Goal: Task Accomplishment & Management: Manage account settings

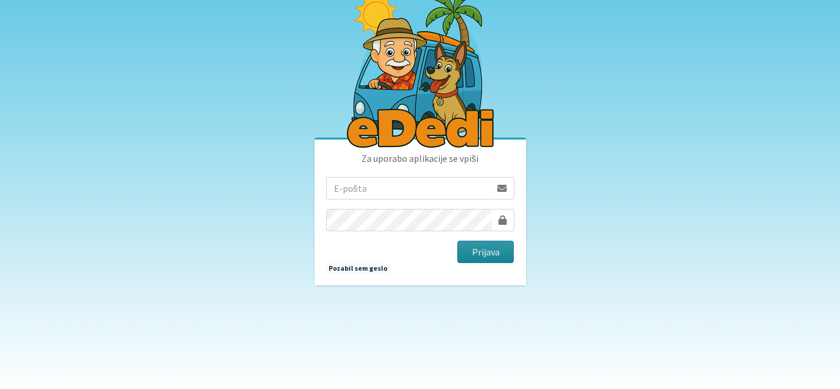
type input "katja.skulj@erps.si"
click at [479, 253] on button "Prijava" at bounding box center [485, 251] width 57 height 22
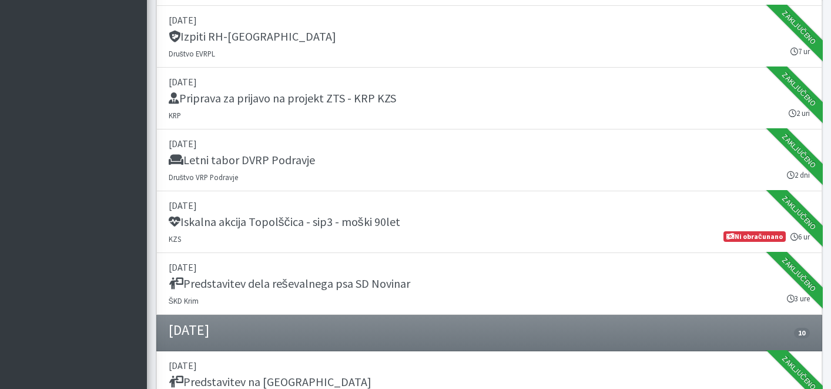
scroll to position [1287, 0]
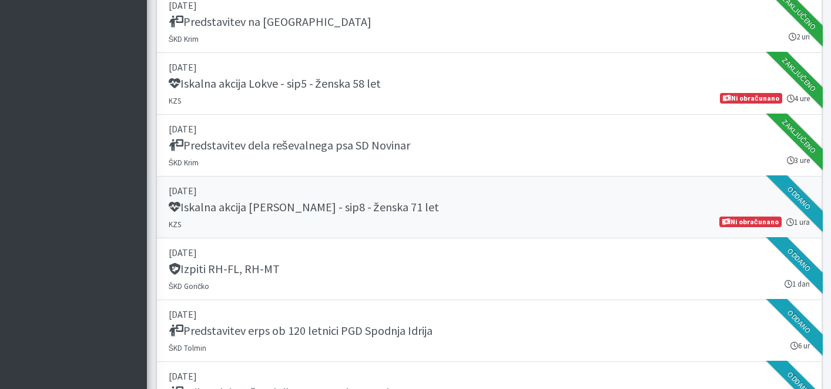
click at [520, 192] on p "12. avgust 2025" at bounding box center [489, 190] width 641 height 14
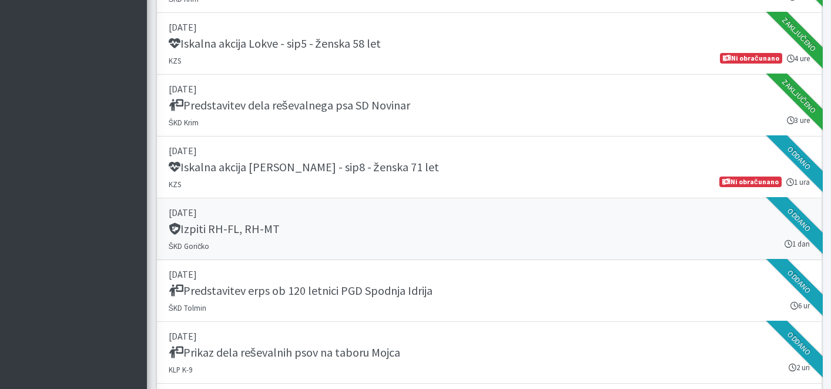
scroll to position [1342, 0]
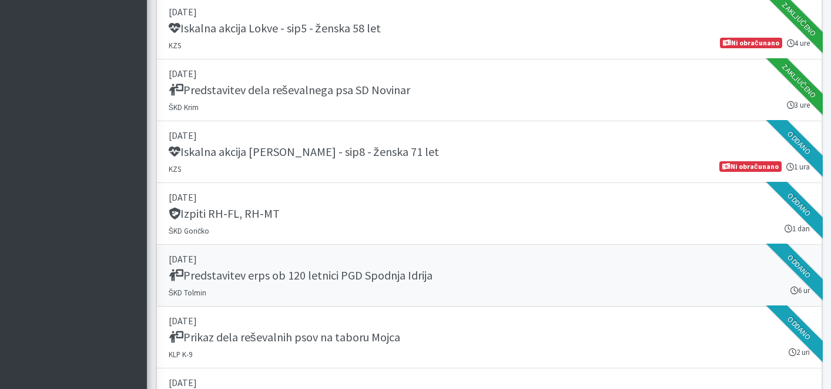
click at [346, 286] on link "16. avgust 2025 Predstavitev erps ob 120 letnici PGD Spodnja Idrija ŠKD Tolmin …" at bounding box center [489, 276] width 666 height 62
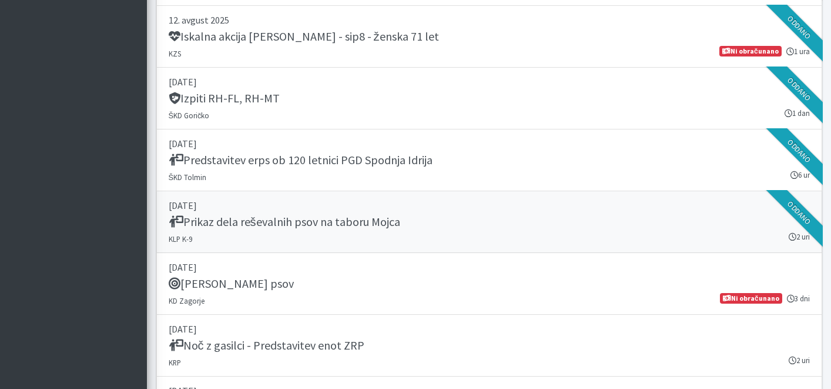
click at [300, 247] on link "20. avgust 2025 Prikaz dela reševalnih psov na taboru Mojca KLP K-9 2 uri Oddano" at bounding box center [489, 222] width 666 height 62
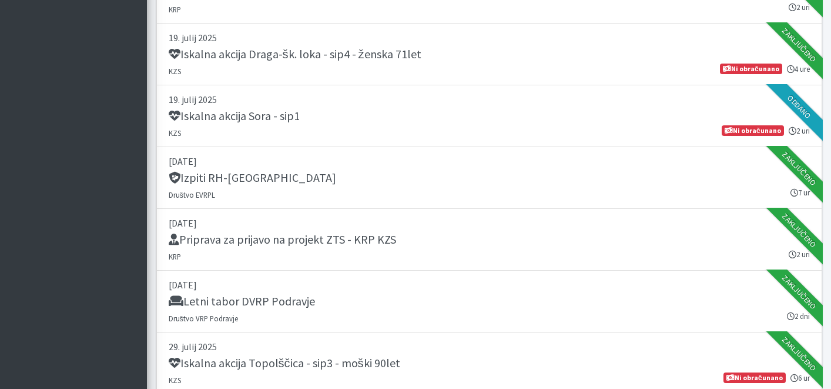
scroll to position [745, 0]
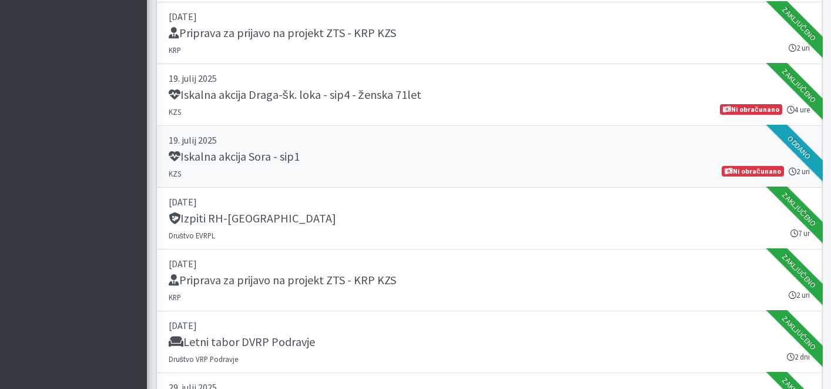
click at [303, 150] on div "Iskalna akcija Sora - sip1" at bounding box center [489, 157] width 641 height 16
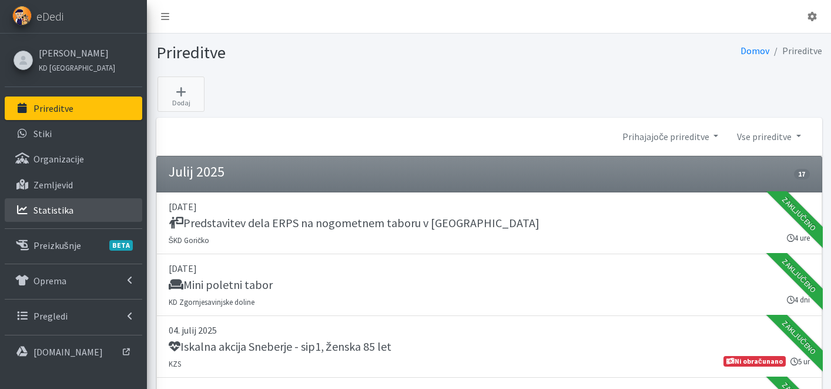
click at [78, 212] on link "Statistika" at bounding box center [74, 210] width 138 height 24
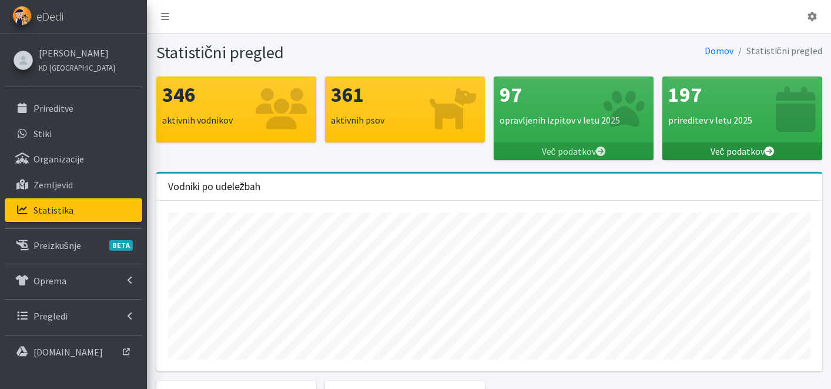
click at [758, 149] on link "Več podatkov" at bounding box center [743, 151] width 160 height 18
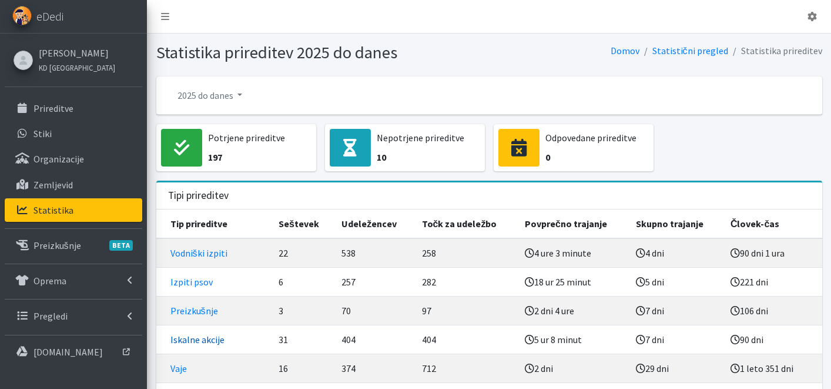
click at [210, 333] on link "Iskalne akcije" at bounding box center [197, 339] width 54 height 12
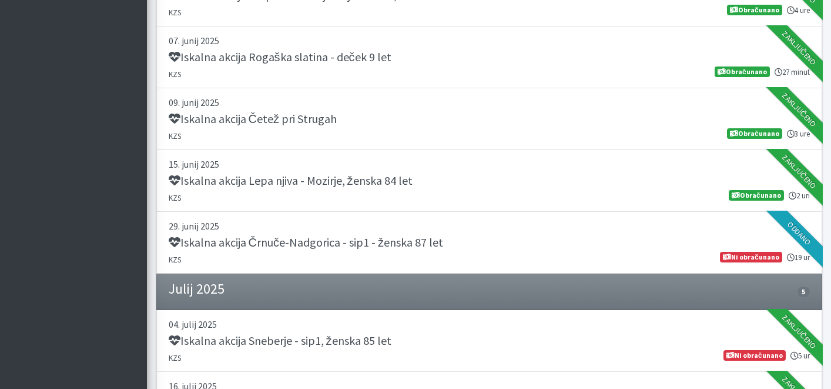
scroll to position [1768, 0]
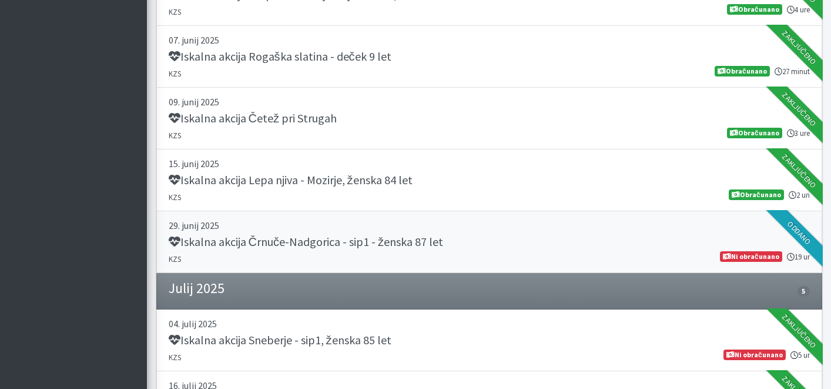
click at [364, 235] on h5 "Iskalna akcija Črnuče-Nadgorica - sip1 - ženska 87 let" at bounding box center [306, 242] width 275 height 14
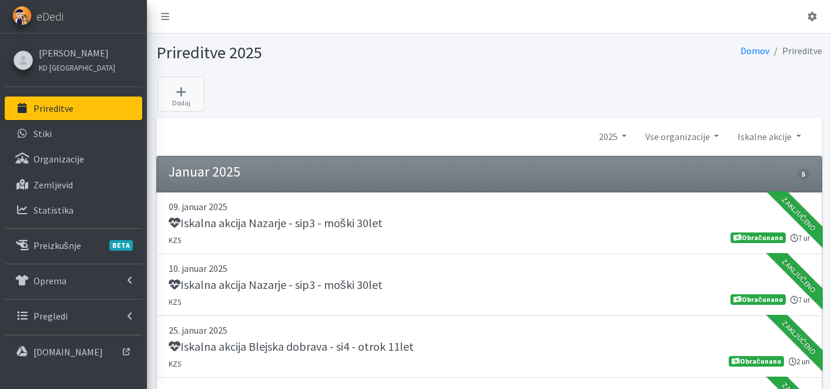
click at [71, 111] on p "Prireditve" at bounding box center [54, 108] width 40 height 12
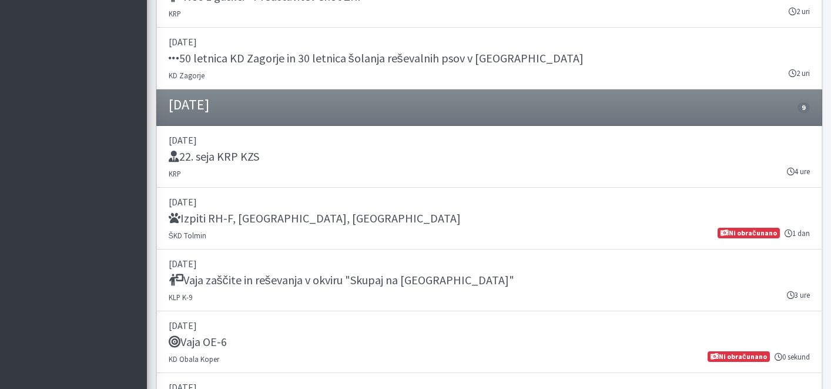
scroll to position [1751, 0]
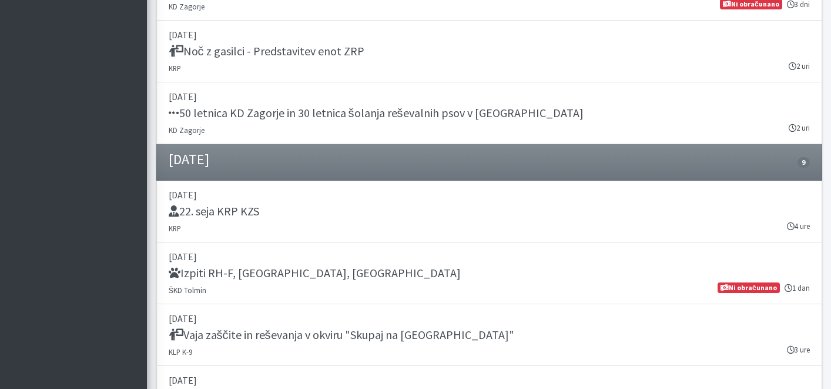
click at [283, 145] on li "September 2025 9" at bounding box center [489, 162] width 666 height 36
click at [293, 132] on link "23. avgust 2025 50 letnica KD Zagorje in 30 letnica šolanja reševalnih psov v Z…" at bounding box center [489, 113] width 666 height 62
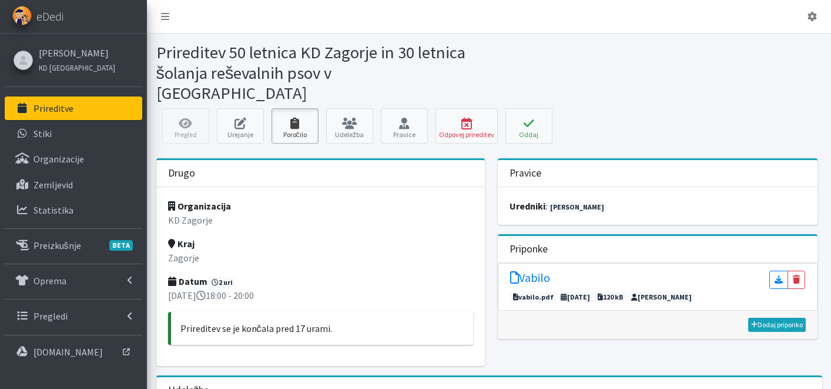
click at [306, 109] on link "Poročilo" at bounding box center [295, 125] width 47 height 35
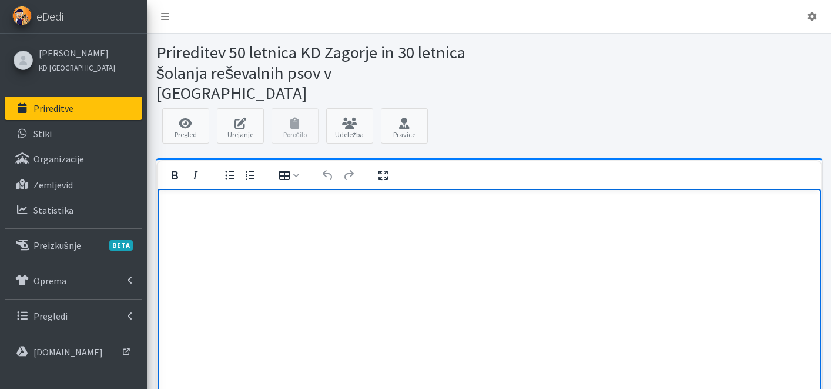
click at [255, 220] on html at bounding box center [489, 204] width 664 height 32
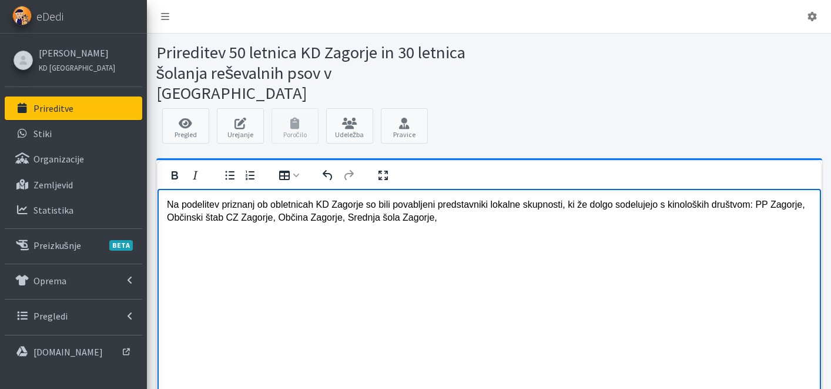
click at [390, 220] on p "Na podelitev priznanj ob obletnicah KD Zagorje so bili povabljeni predstavniki …" at bounding box center [488, 211] width 645 height 26
click at [546, 219] on p "Na podelitev priznanj ob obletnicah KD Zagorje so bili povabljeni predstavniki …" at bounding box center [488, 211] width 645 height 26
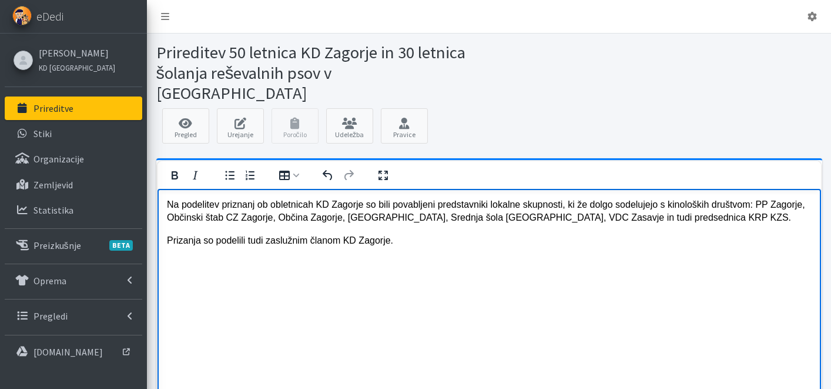
click at [400, 220] on p "Na podelitev priznanj ob obletnicah KD Zagorje so bili povabljeni predstavniki …" at bounding box center [488, 211] width 645 height 26
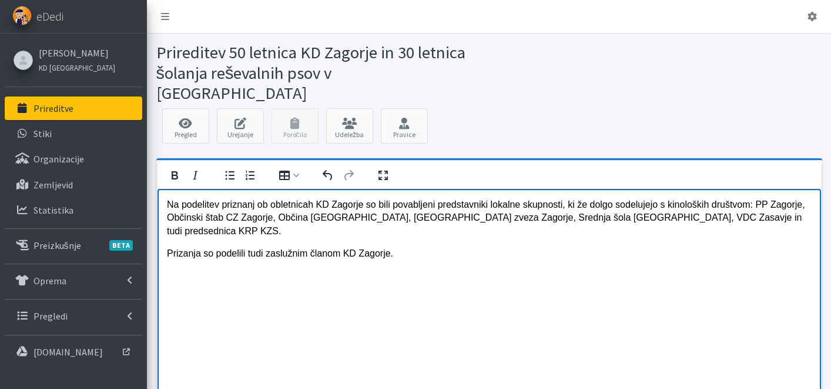
click at [778, 205] on p "Na podelitev priznanj ob obletnicah KD Zagorje so bili povabljeni predstavniki …" at bounding box center [488, 217] width 645 height 39
click at [616, 219] on p "Na podelitev priznanj ob obletnicah KD Zagorje so bili povabljeni predstavniki …" at bounding box center [488, 217] width 645 height 39
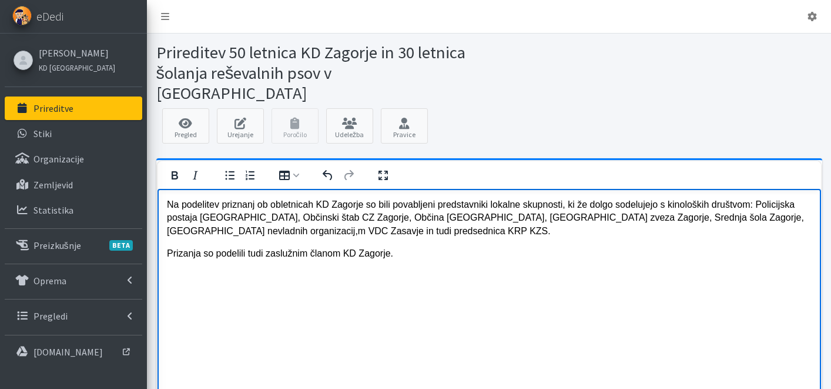
click at [251, 230] on p "Na podelitev priznanj ob obletnicah KD Zagorje so bili povabljeni predstavniki …" at bounding box center [488, 217] width 645 height 39
click at [408, 253] on p "Prizanja so podelili tudi zaslužnim članom KD Zagorje." at bounding box center [488, 252] width 645 height 13
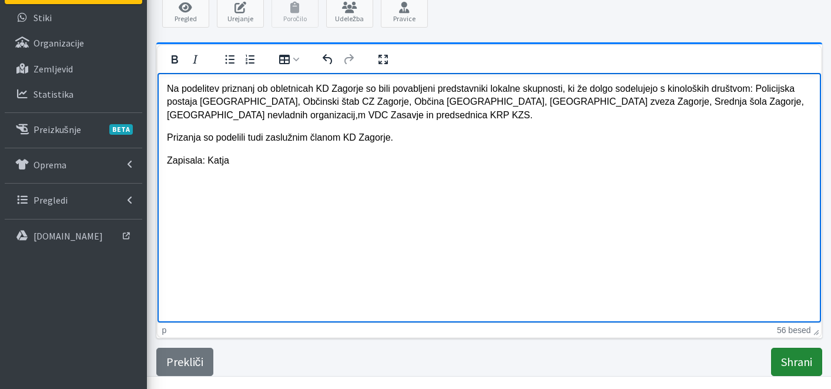
click at [791, 347] on input "Shrani" at bounding box center [796, 361] width 51 height 28
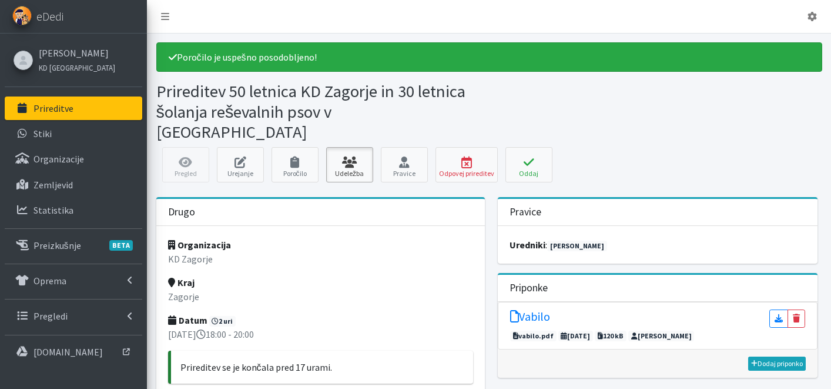
click at [370, 147] on link "Udeležba" at bounding box center [349, 164] width 47 height 35
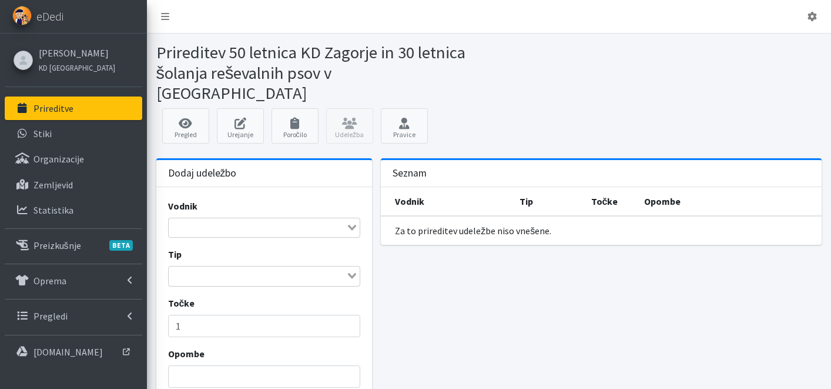
drag, startPoint x: 269, startPoint y: 222, endPoint x: 266, endPoint y: 205, distance: 17.3
click at [269, 222] on div "Vodnik Loading... Tip Loading... Točke 1 Opombe" at bounding box center [264, 298] width 216 height 222
click at [267, 220] on input "Search for option" at bounding box center [258, 227] width 176 height 14
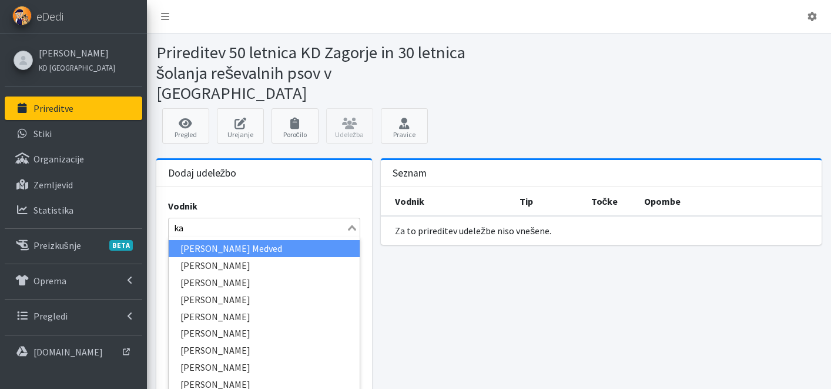
type input "kat"
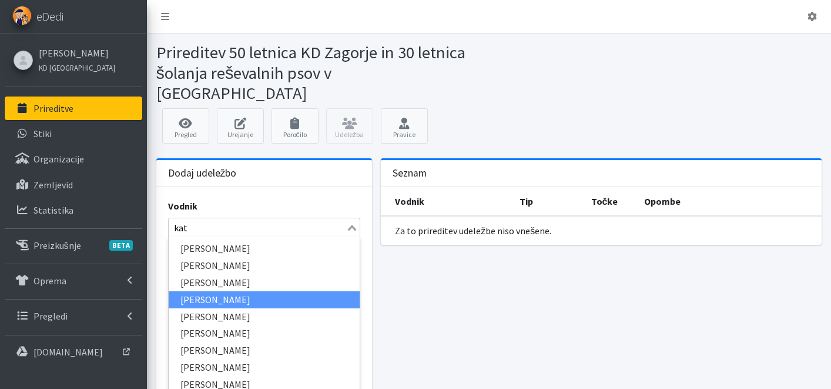
click at [214, 291] on li "[PERSON_NAME]" at bounding box center [265, 299] width 192 height 17
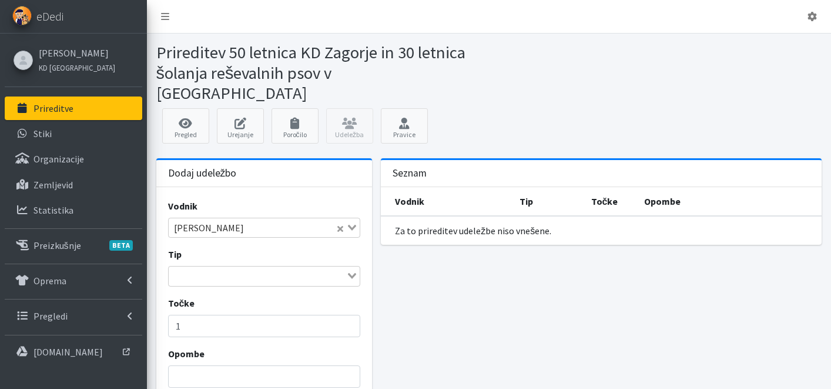
click at [215, 269] on input "Search for option" at bounding box center [258, 276] width 176 height 14
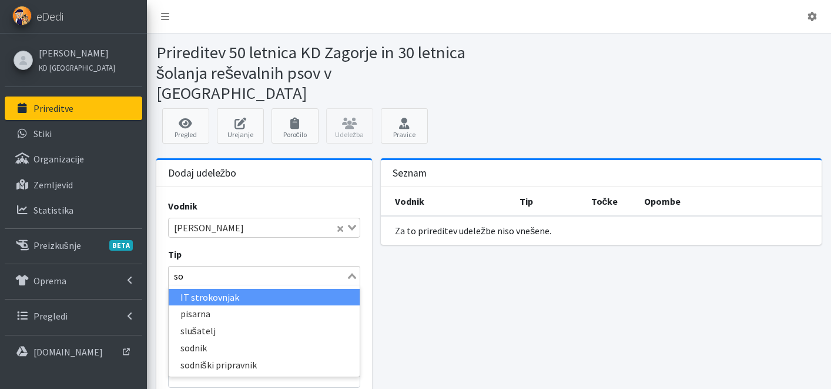
type input "sod"
click at [223, 289] on li "sodnik" at bounding box center [265, 297] width 192 height 17
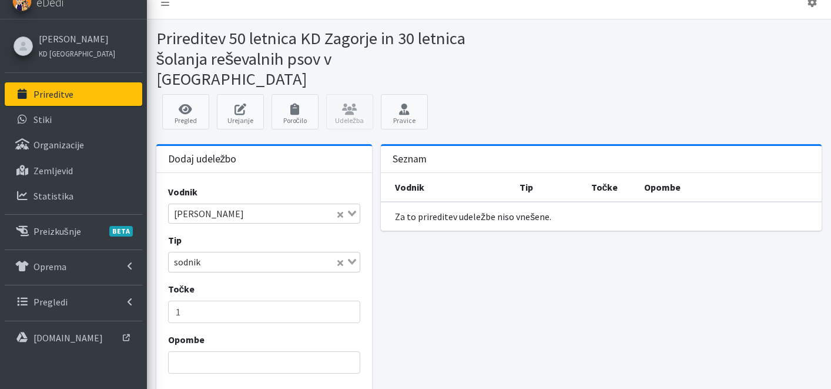
scroll to position [79, 0]
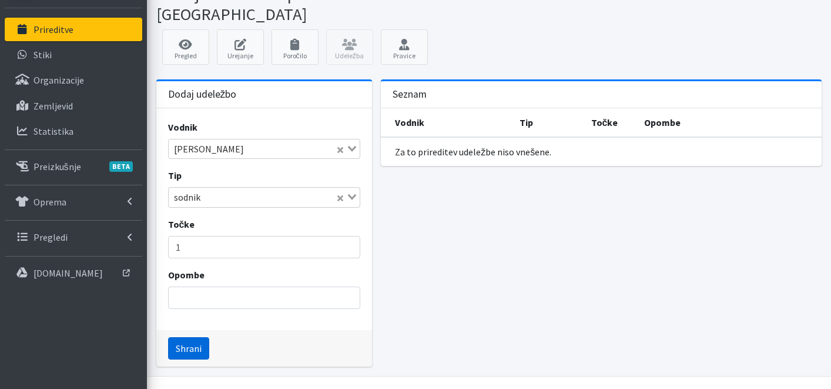
click at [190, 337] on button "Shrani" at bounding box center [188, 348] width 41 height 22
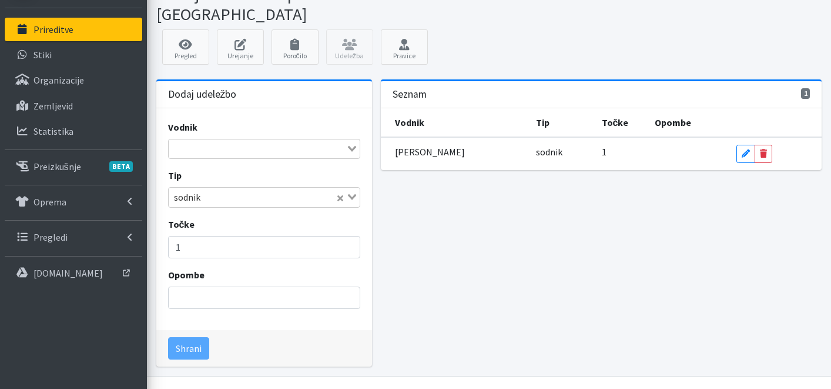
click at [85, 32] on link "Prireditve" at bounding box center [74, 30] width 138 height 24
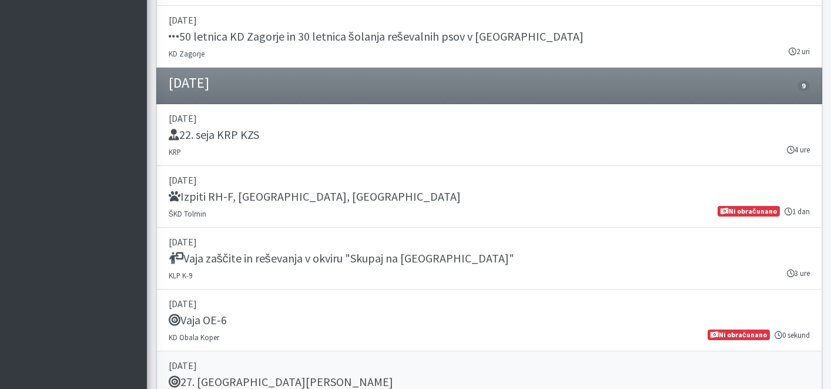
scroll to position [1640, 0]
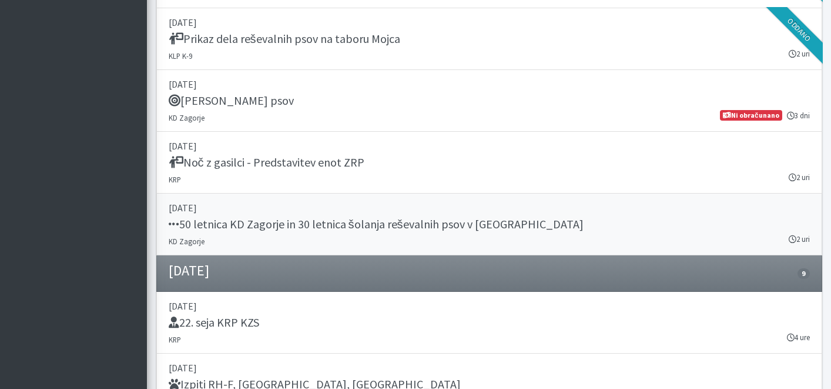
click at [387, 228] on h5 "50 letnica KD Zagorje in 30 letnica šolanja reševalnih psov v [GEOGRAPHIC_DATA]" at bounding box center [376, 224] width 415 height 14
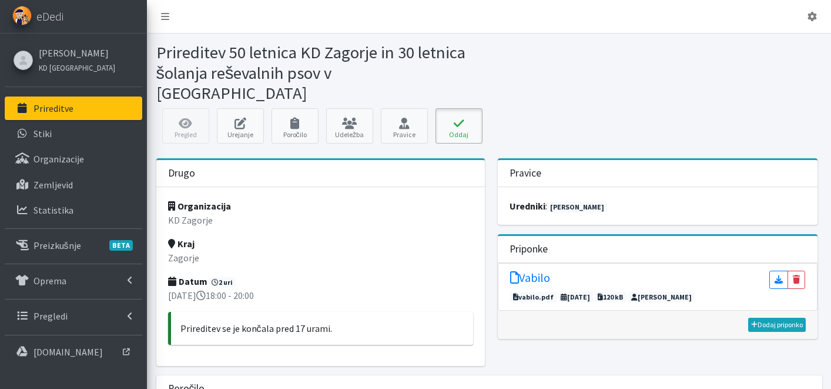
click at [463, 110] on button "Oddaj" at bounding box center [459, 125] width 47 height 35
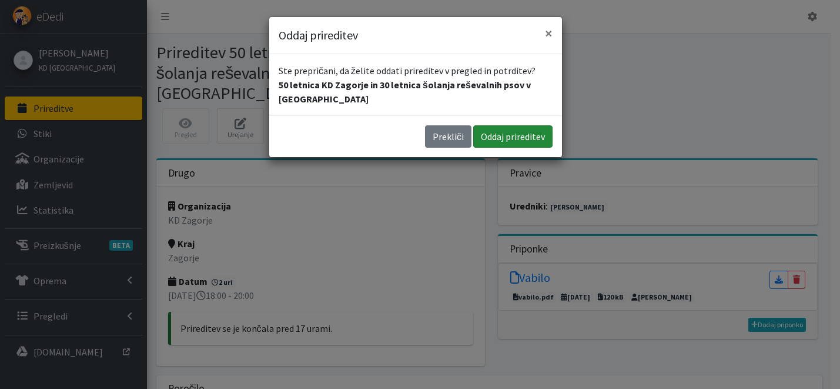
click at [524, 129] on button "Oddaj prireditev" at bounding box center [512, 136] width 79 height 22
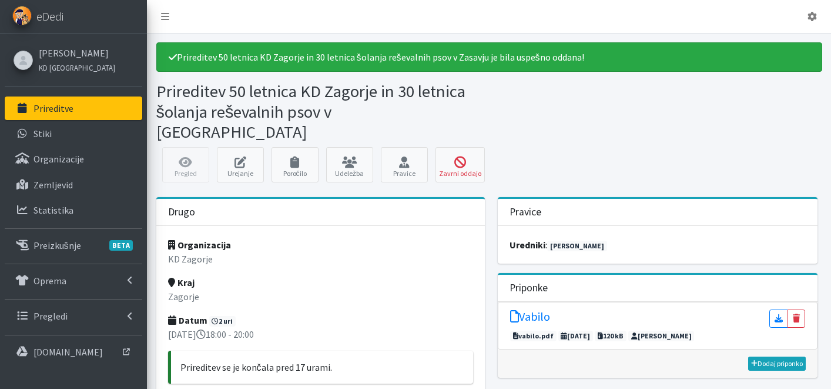
click at [88, 113] on link "Prireditve" at bounding box center [74, 108] width 138 height 24
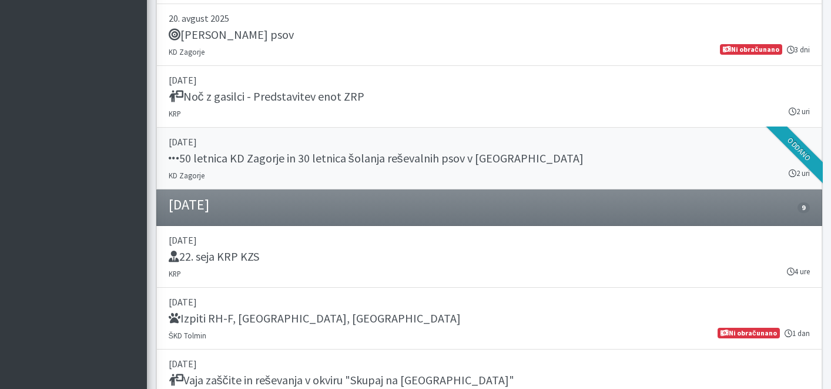
scroll to position [1705, 0]
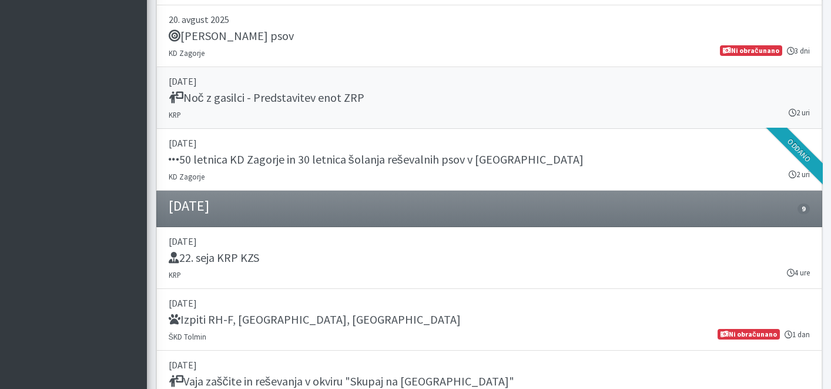
click at [399, 96] on div "Noč z gasilci - Predstavitev enot ZRP" at bounding box center [489, 99] width 641 height 16
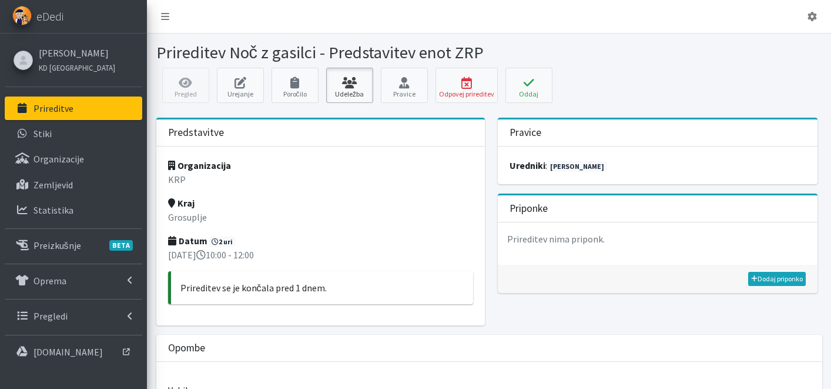
click at [361, 86] on icon at bounding box center [350, 83] width 40 height 12
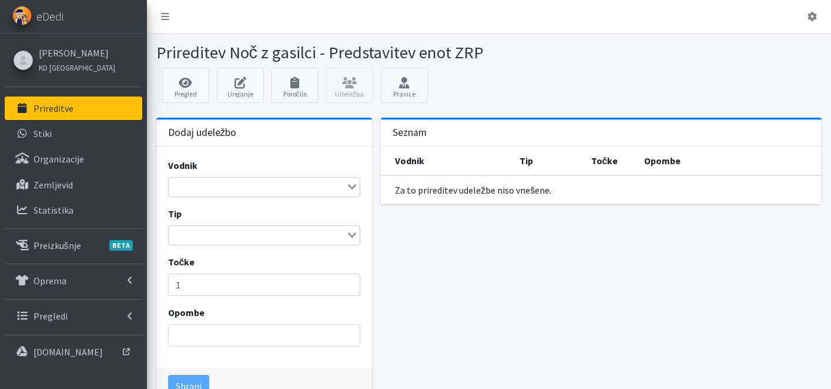
click at [224, 187] on input "Search for option" at bounding box center [258, 187] width 176 height 14
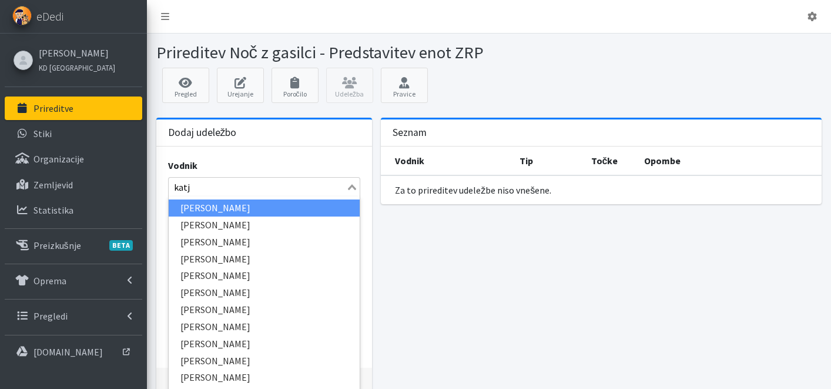
type input "katja"
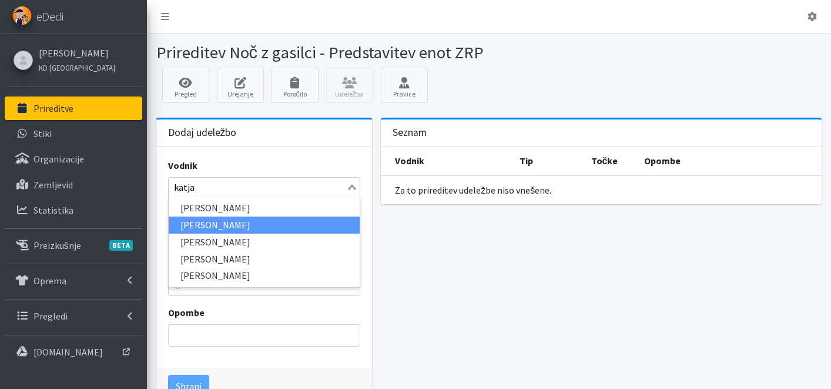
click at [244, 229] on li "[PERSON_NAME]" at bounding box center [265, 224] width 192 height 17
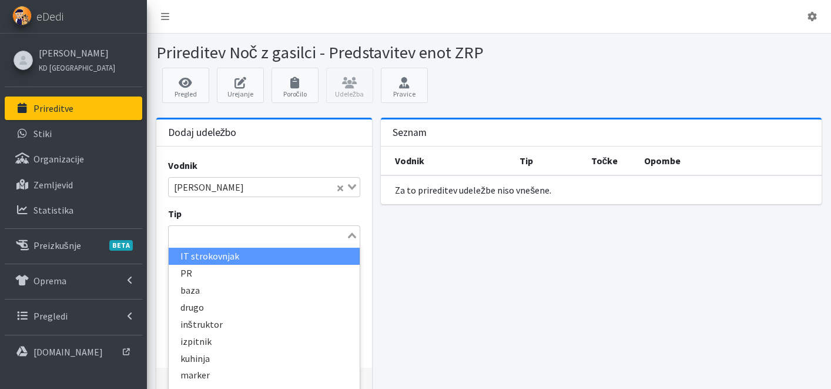
click at [243, 230] on input "Search for option" at bounding box center [258, 235] width 176 height 14
type input "vod"
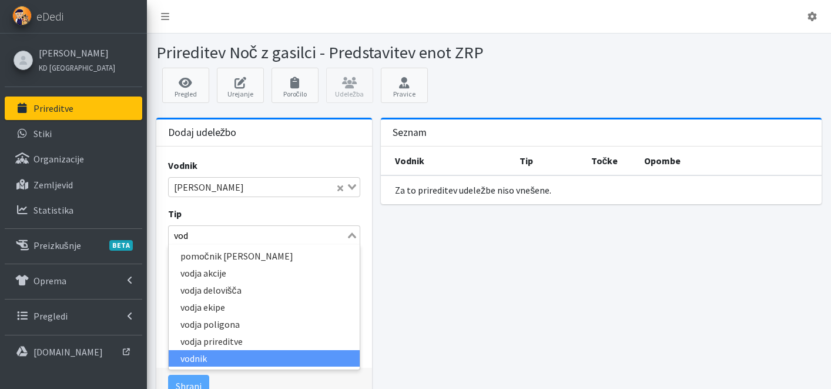
click at [221, 359] on li "vodnik" at bounding box center [265, 358] width 192 height 17
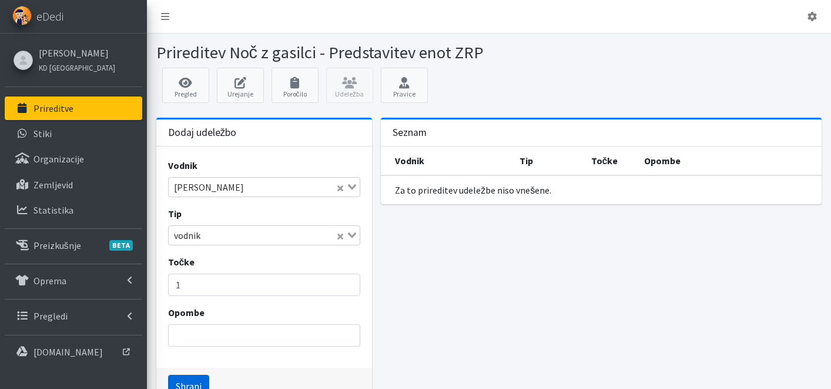
click at [200, 381] on button "Shrani" at bounding box center [188, 385] width 41 height 22
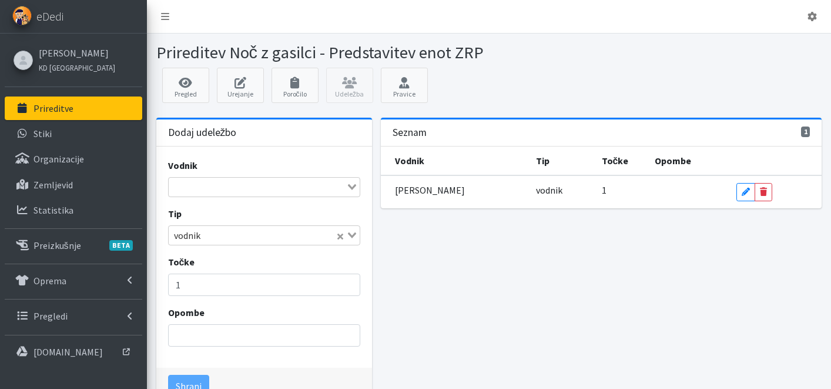
click at [258, 191] on input "Search for option" at bounding box center [258, 187] width 176 height 14
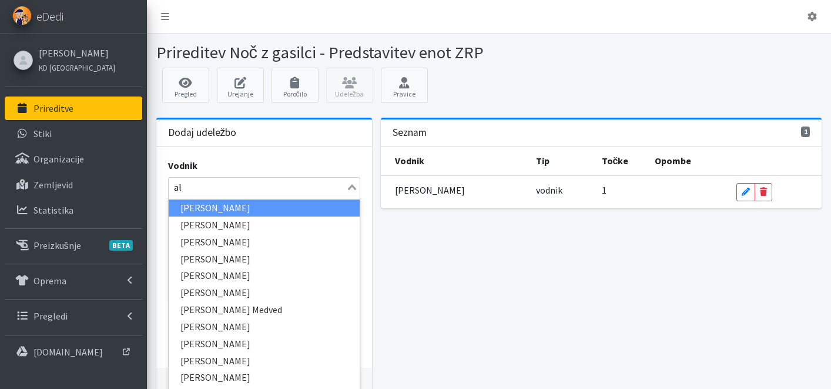
type input "ale"
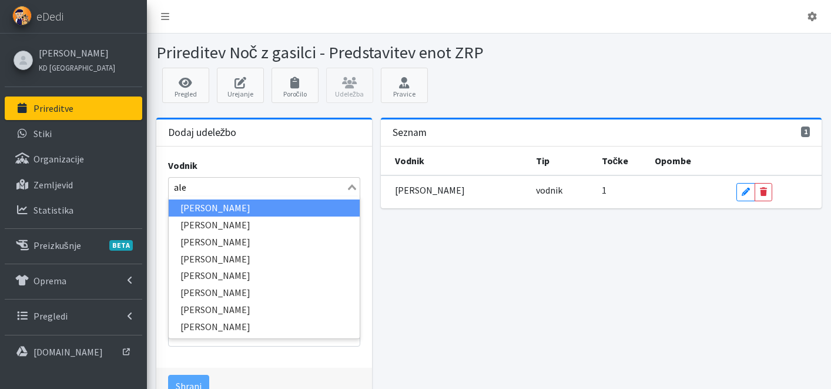
click at [259, 206] on li "[PERSON_NAME]" at bounding box center [265, 207] width 192 height 17
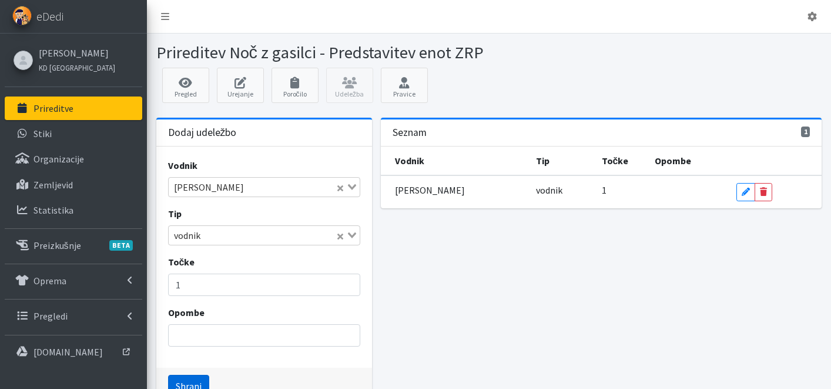
click at [190, 386] on button "Shrani" at bounding box center [188, 385] width 41 height 22
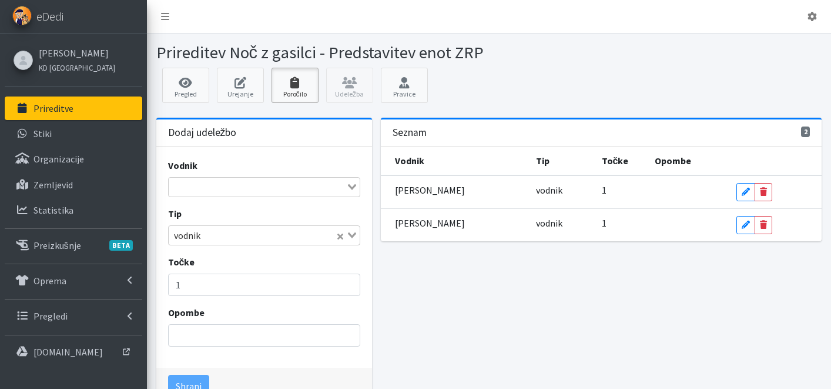
click at [301, 89] on link "Poročilo" at bounding box center [295, 85] width 47 height 35
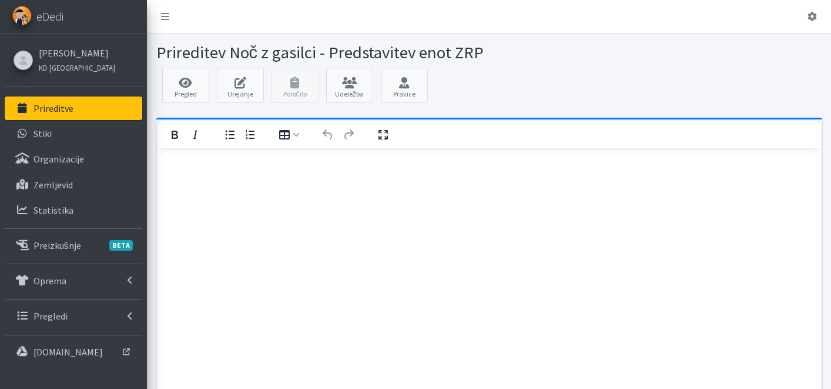
click at [230, 153] on html at bounding box center [489, 164] width 664 height 32
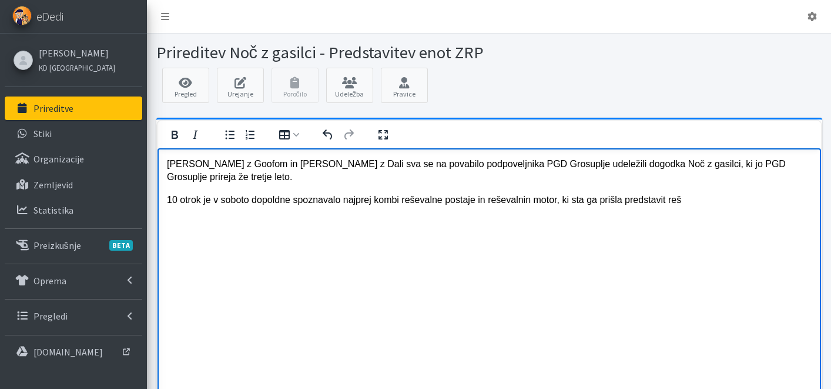
click at [535, 200] on p "10 otrok je v soboto dopoldne spoznavalo najprej kombi reševalne postaje in reš…" at bounding box center [488, 199] width 645 height 13
click at [684, 196] on p "10 otrok je v [GEOGRAPHIC_DATA] dopoldne spoznavalo najprej kombi reševalne pos…" at bounding box center [488, 199] width 645 height 13
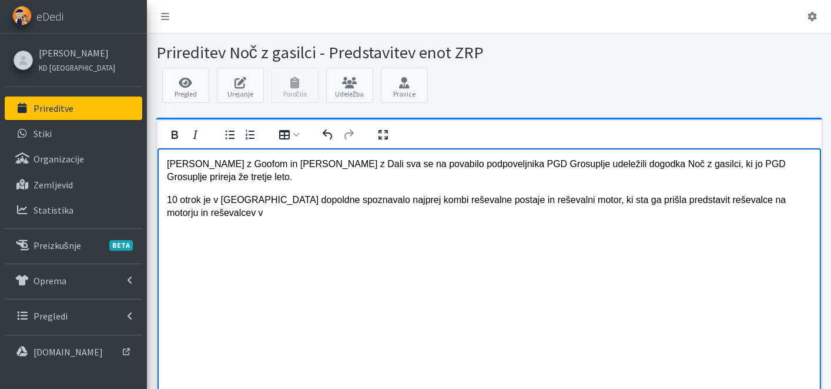
click at [404, 199] on p "10 otrok je v [GEOGRAPHIC_DATA] dopoldne spoznavalo najprej kombi reševalne pos…" at bounding box center [488, 206] width 645 height 26
click at [533, 199] on p "10 otrok je v soboto dopoldne spoznavalo najprej reševalno vozilo reševalne pos…" at bounding box center [488, 206] width 645 height 26
click at [806, 201] on p "10 otrok je v [GEOGRAPHIC_DATA] dopoldne spoznavalo najprej reševalno vozilo in…" at bounding box center [488, 206] width 645 height 26
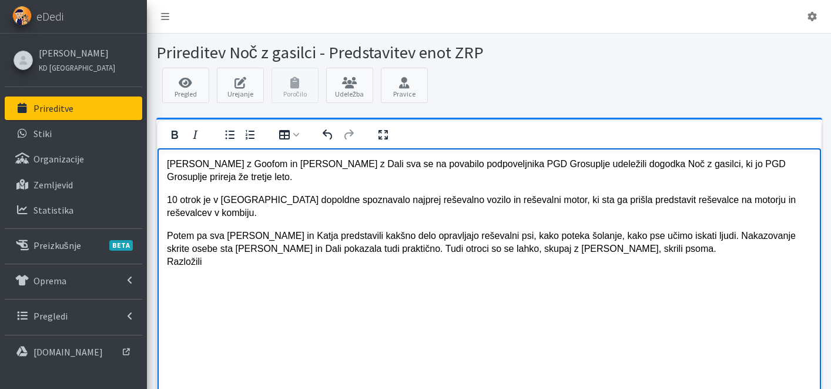
click at [602, 245] on p "Potem pa sva [PERSON_NAME] in Katja predstavili kakšno delo opravljajo reševaln…" at bounding box center [488, 248] width 645 height 39
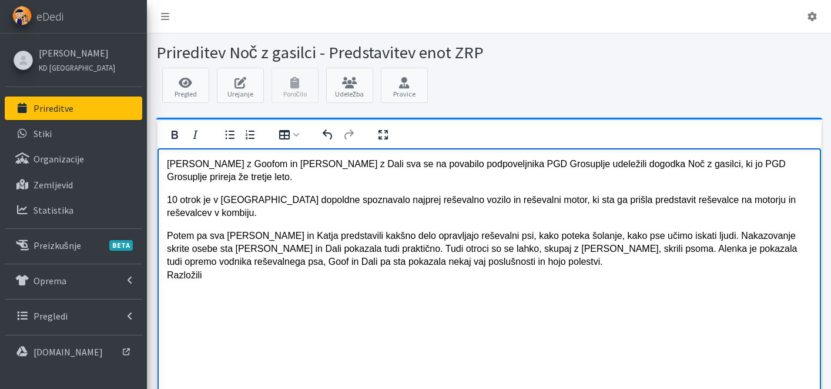
click at [418, 263] on p "Potem pa sva [PERSON_NAME] in Katja predstavili kakšno delo opravljajo reševaln…" at bounding box center [488, 255] width 645 height 53
click at [256, 275] on p "Potem pa sva [PERSON_NAME] in Katja predstavili kakšno delo opravljajo reševaln…" at bounding box center [488, 255] width 645 height 53
click at [165, 276] on html "[PERSON_NAME] z Goofom in [PERSON_NAME] z Dali sva se na povabilo podpoveljnika…" at bounding box center [489, 219] width 664 height 143
click at [262, 284] on p "Otrokom sva razložili" at bounding box center [488, 283] width 645 height 13
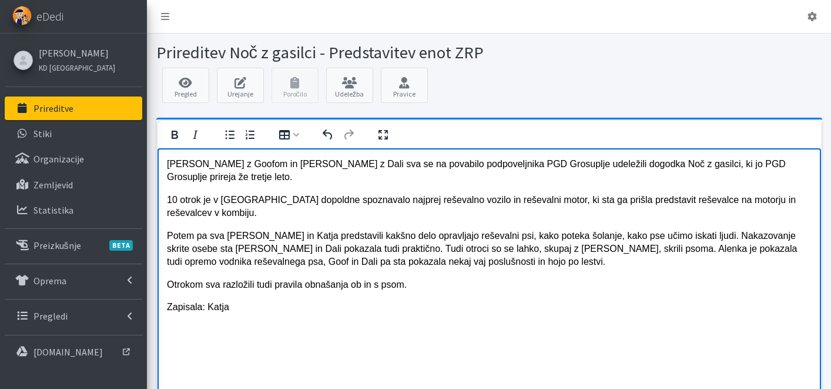
drag, startPoint x: 349, startPoint y: 167, endPoint x: 356, endPoint y: 176, distance: 11.3
click at [349, 166] on p "[PERSON_NAME] z Goofom in [PERSON_NAME] z Dali sva se na povabilo podpoveljnika…" at bounding box center [488, 170] width 645 height 26
click at [557, 164] on p "[PERSON_NAME] z Goofom in [PERSON_NAME] z Dali, sva se na povabilo podpoveljnik…" at bounding box center [488, 170] width 645 height 26
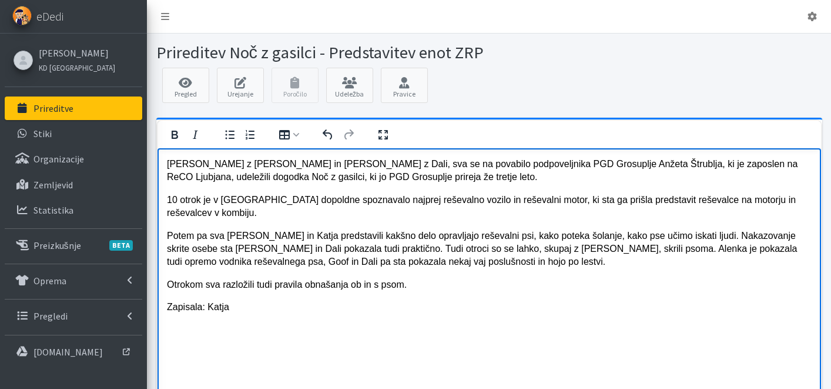
click at [209, 216] on p "10 otrok je v [GEOGRAPHIC_DATA] dopoldne spoznavalo najprej reševalno vozilo in…" at bounding box center [488, 206] width 645 height 26
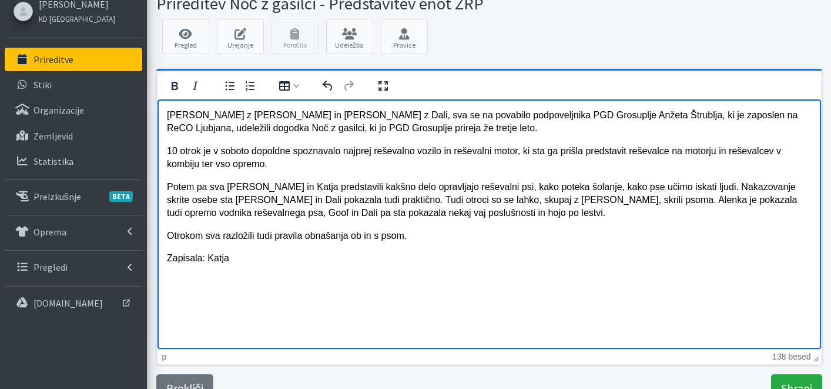
scroll to position [95, 0]
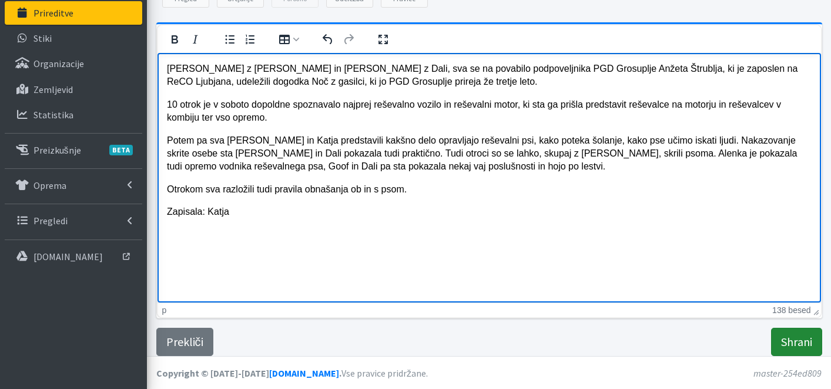
click at [802, 335] on input "Shrani" at bounding box center [796, 341] width 51 height 28
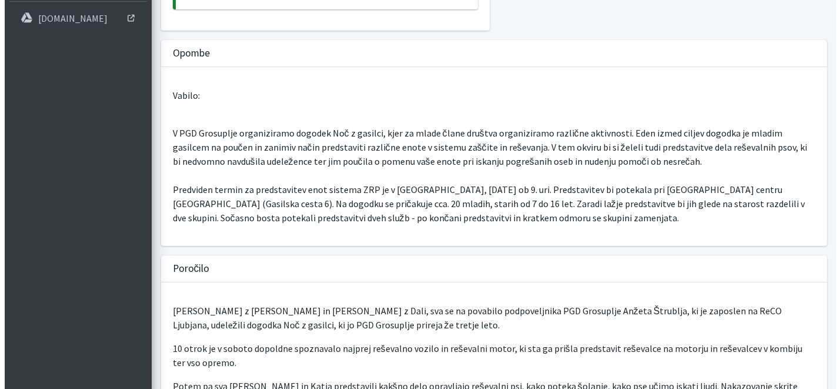
scroll to position [92, 0]
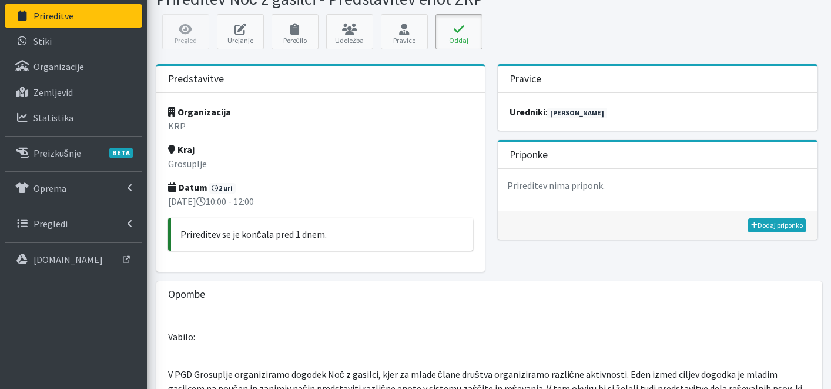
click at [469, 39] on button "Oddaj" at bounding box center [459, 31] width 47 height 35
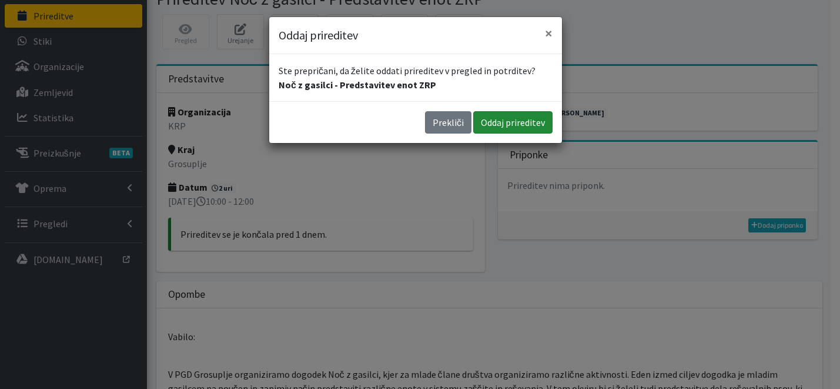
click at [523, 116] on button "Oddaj prireditev" at bounding box center [512, 122] width 79 height 22
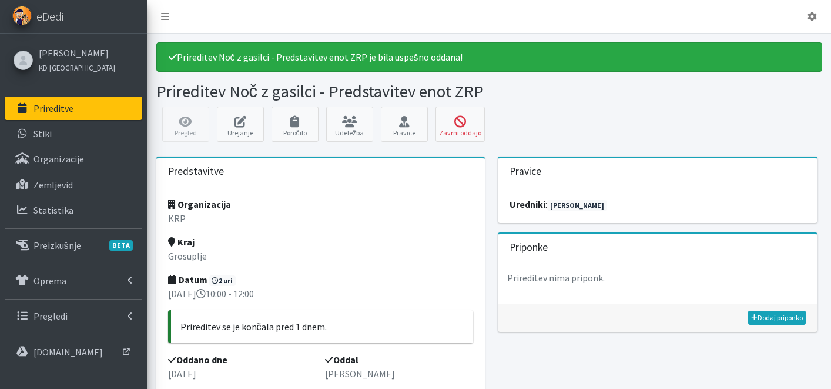
click at [59, 109] on p "Prireditve" at bounding box center [54, 108] width 40 height 12
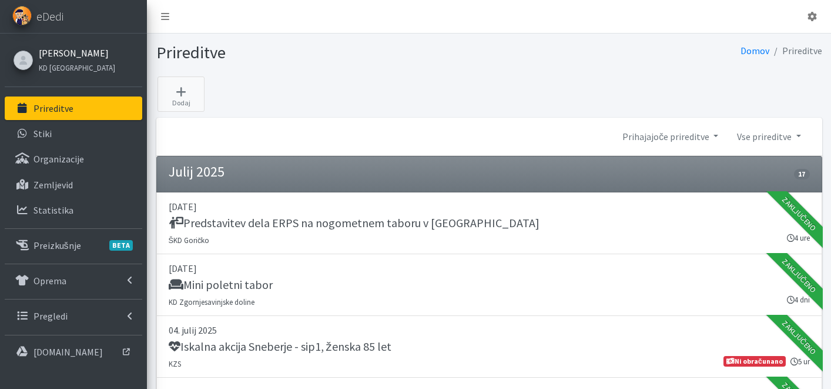
click at [80, 58] on link "[PERSON_NAME]" at bounding box center [77, 53] width 76 height 14
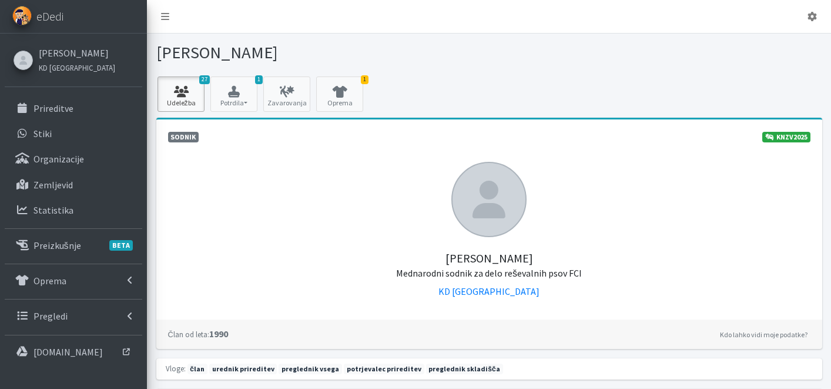
click at [184, 91] on icon at bounding box center [181, 92] width 40 height 12
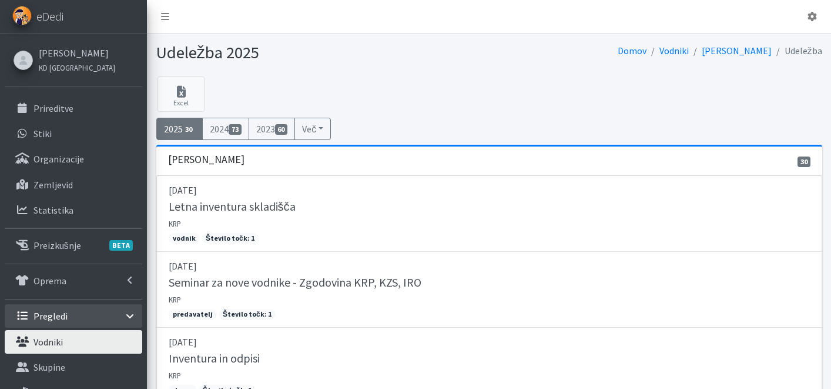
click at [65, 345] on link "Vodniki" at bounding box center [74, 342] width 138 height 24
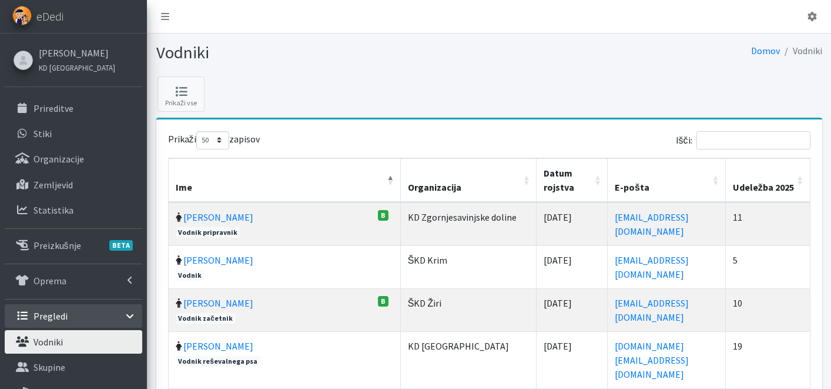
select select "50"
click at [804, 179] on th "Udeležba 2025" at bounding box center [768, 180] width 85 height 44
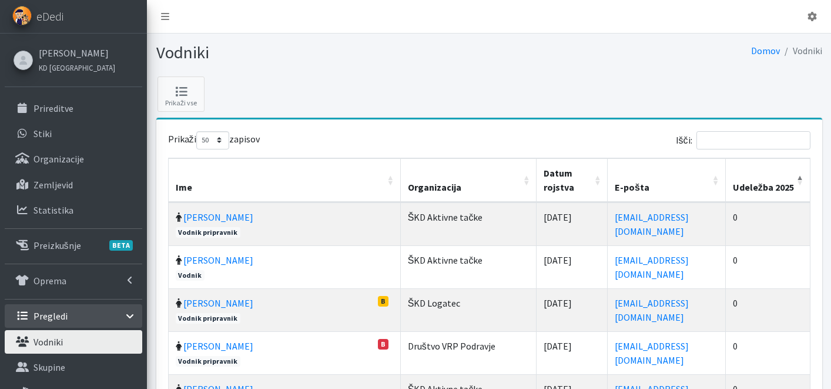
click at [801, 180] on th "Udeležba 2025" at bounding box center [768, 180] width 85 height 44
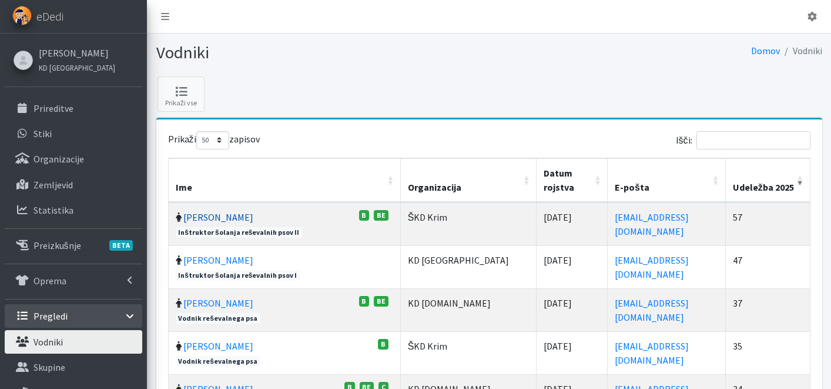
click at [213, 219] on link "Vera Mikolič" at bounding box center [218, 217] width 70 height 12
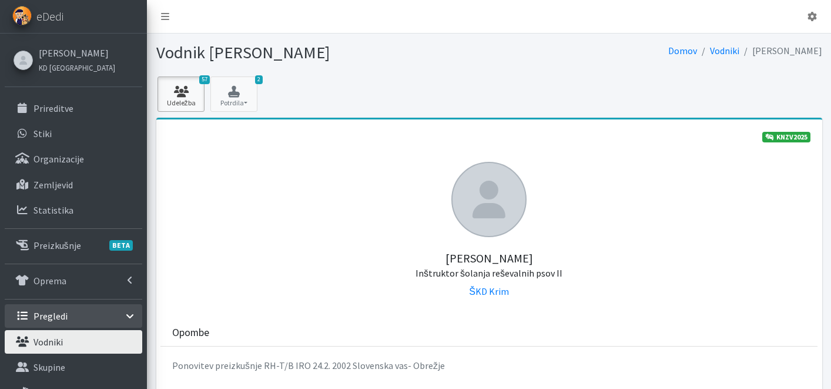
click at [195, 103] on link "57 Udeležba" at bounding box center [181, 93] width 47 height 35
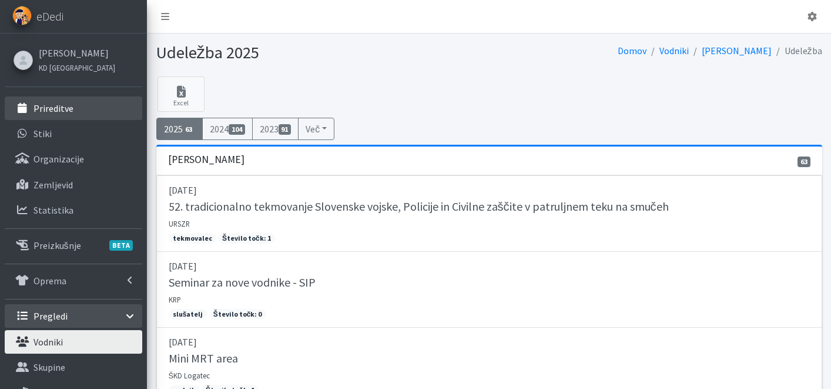
click at [81, 104] on link "Prireditve" at bounding box center [74, 108] width 138 height 24
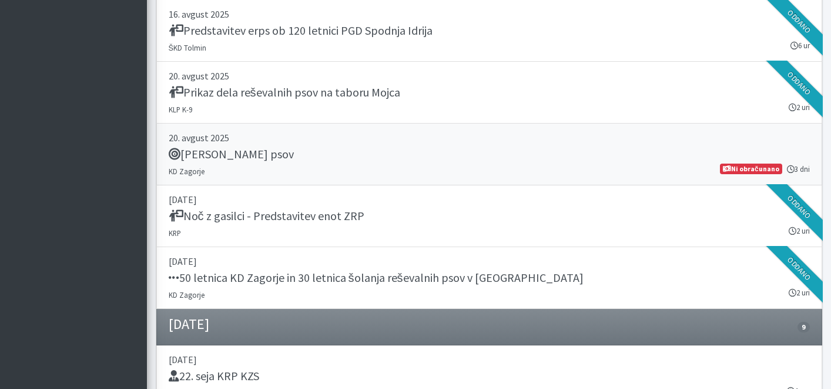
scroll to position [1586, 0]
click at [335, 155] on div "[PERSON_NAME] psov" at bounding box center [489, 156] width 641 height 16
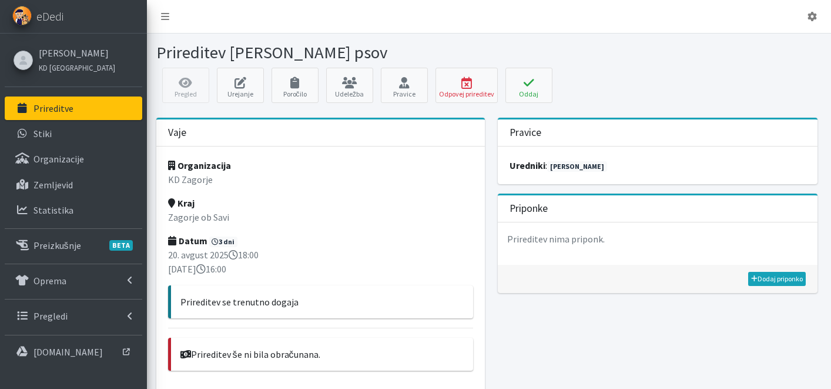
click at [79, 115] on link "Prireditve" at bounding box center [74, 108] width 138 height 24
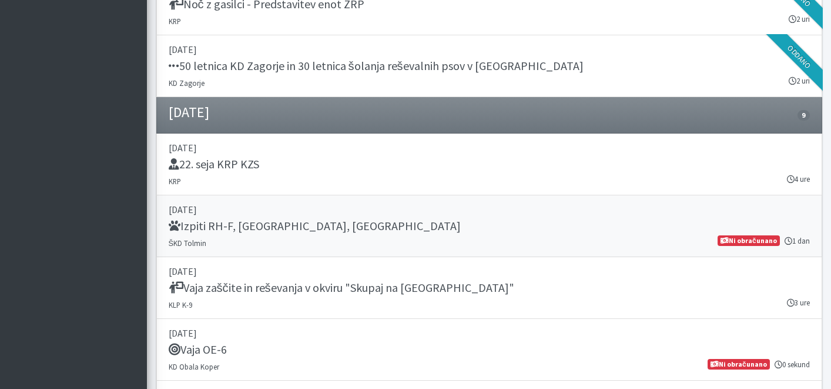
scroll to position [1798, 0]
click at [295, 229] on div "Izpiti RH-F, [GEOGRAPHIC_DATA], [GEOGRAPHIC_DATA]" at bounding box center [489, 227] width 641 height 16
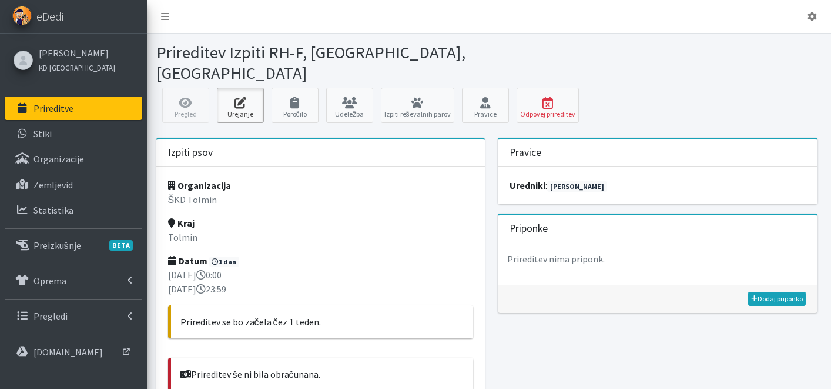
click at [245, 96] on link "Urejanje" at bounding box center [240, 105] width 47 height 35
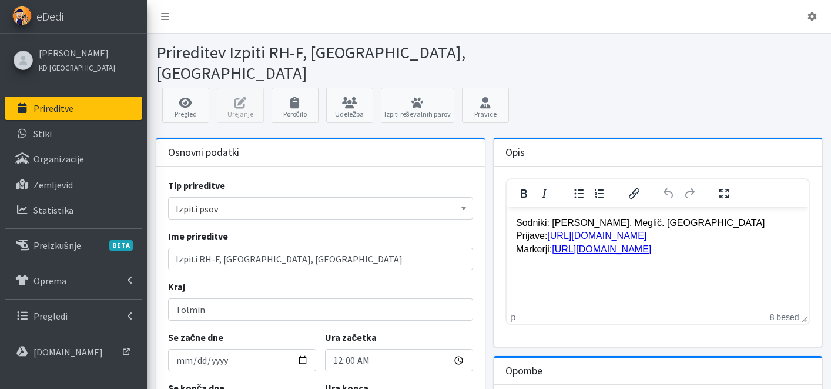
click at [618, 225] on p "Sodniki: Bručan, Meglič. Nolimal Prijave: https://forms.gle/qE7Txk2kKTzmKSvC8 M…" at bounding box center [658, 235] width 284 height 39
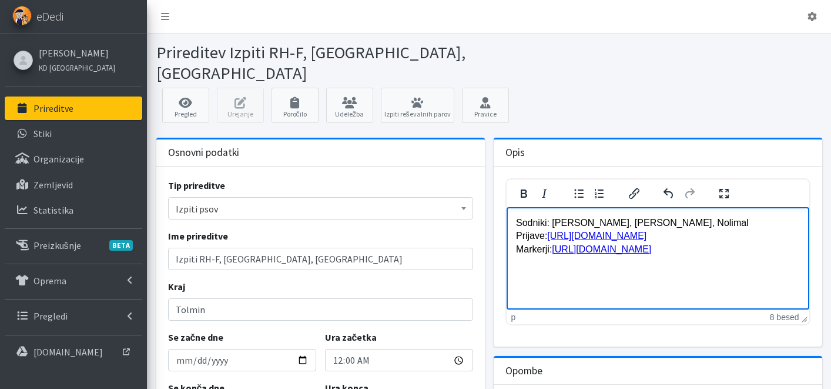
click at [103, 102] on link "Prireditve" at bounding box center [74, 108] width 138 height 24
